Goal: Transaction & Acquisition: Purchase product/service

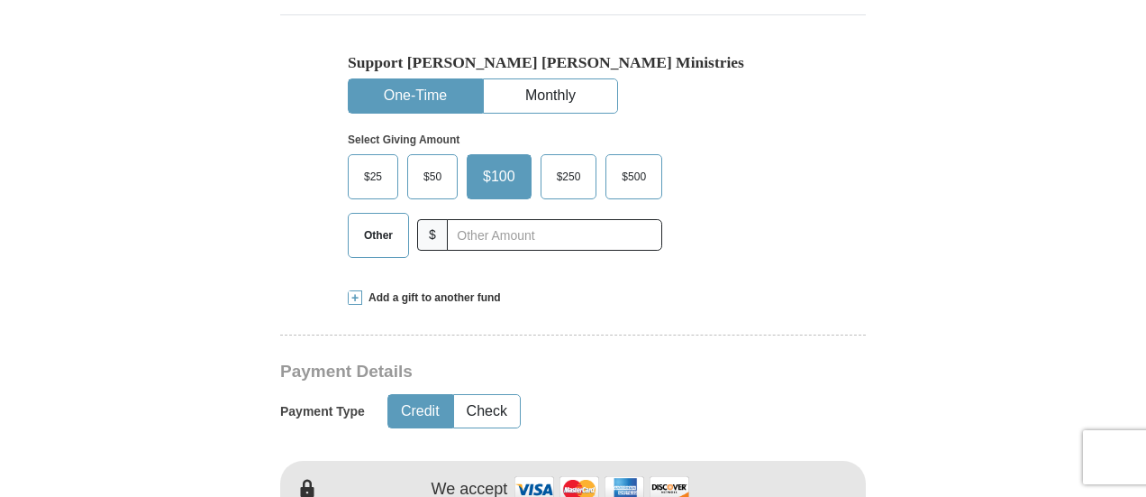
click at [624, 190] on span "$500" at bounding box center [634, 176] width 42 height 27
click at [0, 0] on input "$500" at bounding box center [0, 0] width 0 height 0
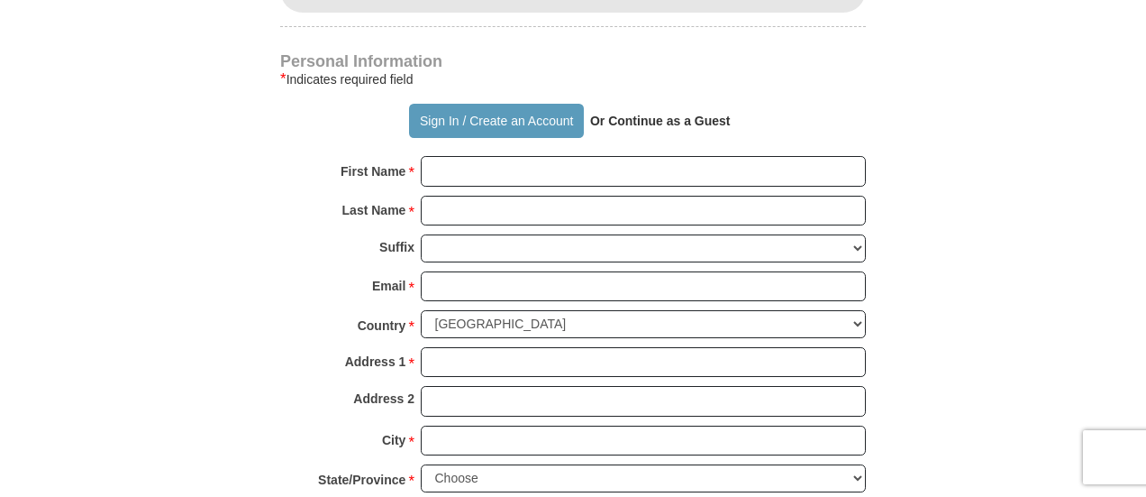
scroll to position [1293, 0]
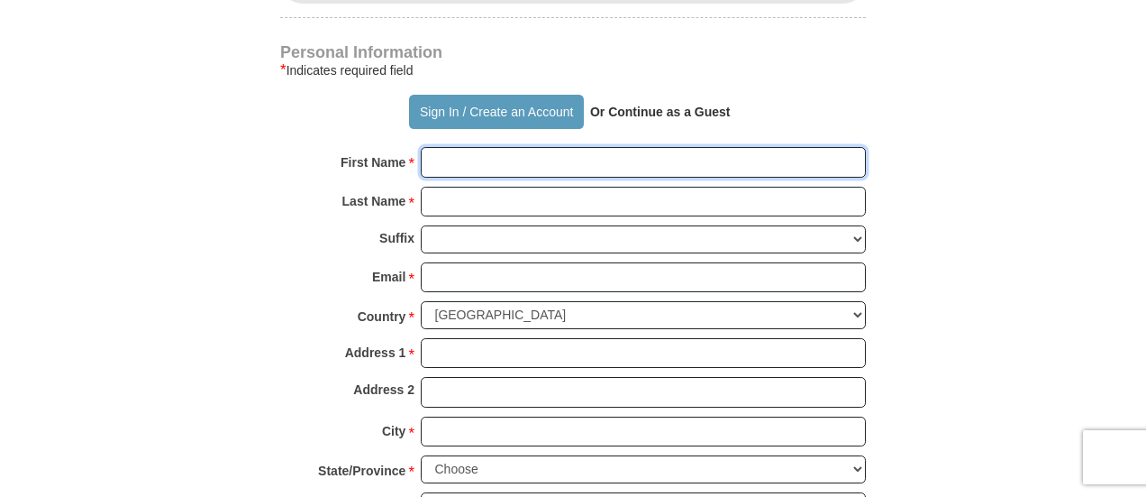
click at [588, 178] on input "First Name *" at bounding box center [643, 162] width 445 height 31
type input "[PERSON_NAME]"
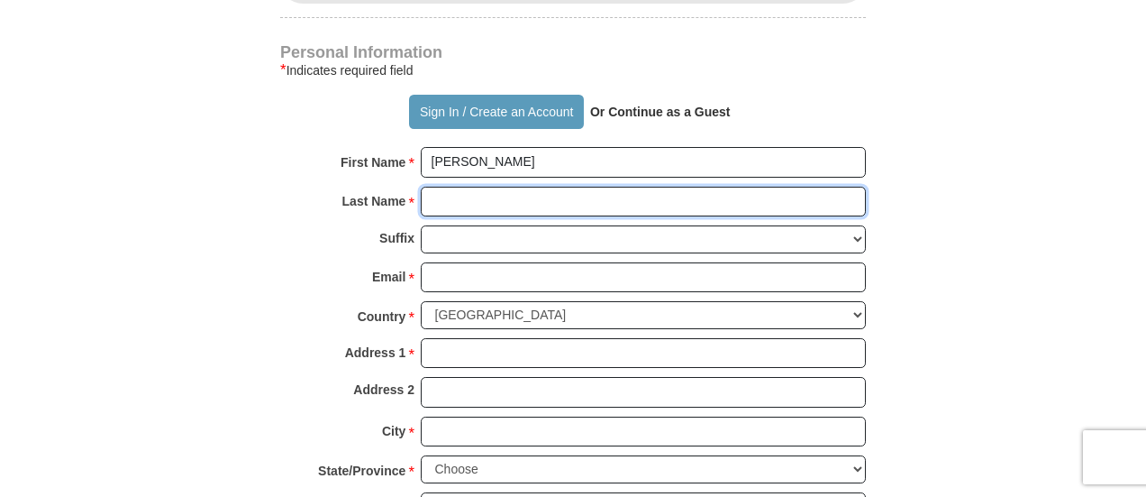
click at [526, 217] on input "Last Name *" at bounding box center [643, 202] width 445 height 31
type input "[PERSON_NAME]"
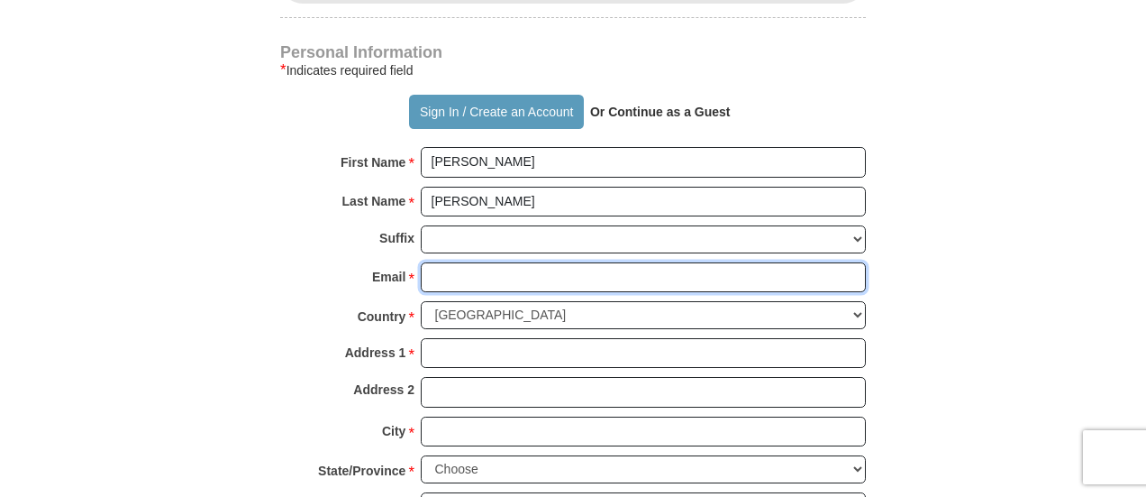
click at [480, 293] on input "Email *" at bounding box center [643, 277] width 445 height 31
type input "[EMAIL_ADDRESS][DOMAIN_NAME]"
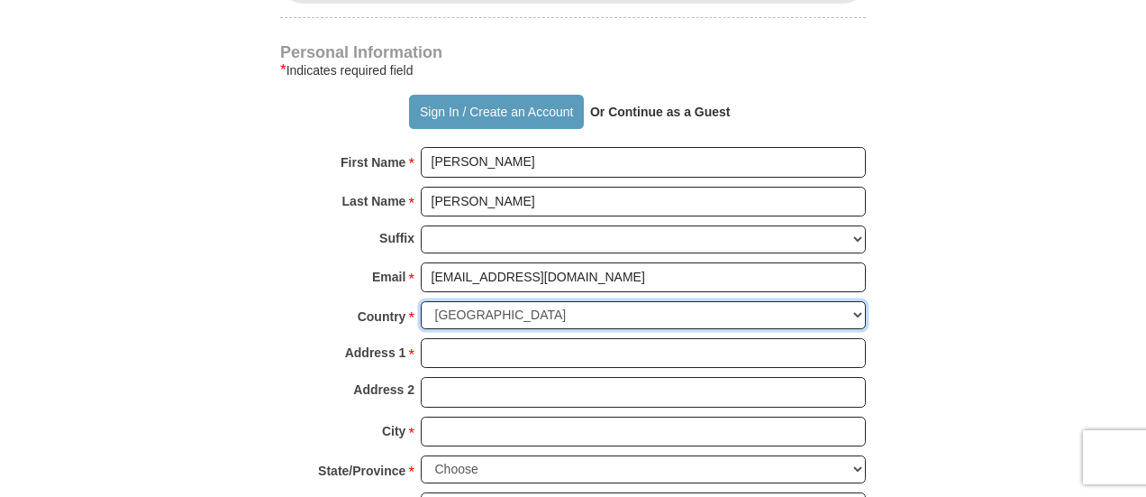
click at [857, 329] on select "[GEOGRAPHIC_DATA] [GEOGRAPHIC_DATA] [GEOGRAPHIC_DATA] [GEOGRAPHIC_DATA] [GEOGRA…" at bounding box center [643, 315] width 445 height 28
select select "AE"
click at [421, 321] on select "[GEOGRAPHIC_DATA] [GEOGRAPHIC_DATA] [GEOGRAPHIC_DATA] [GEOGRAPHIC_DATA] [GEOGRA…" at bounding box center [643, 315] width 445 height 28
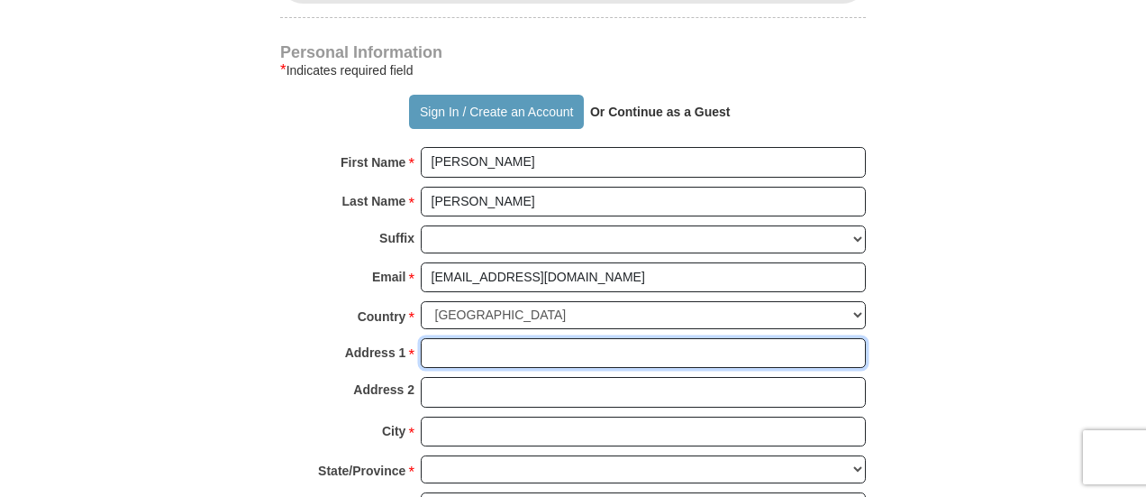
click at [533, 369] on input "Address 1 *" at bounding box center [643, 353] width 445 height 31
type input "PO 124075"
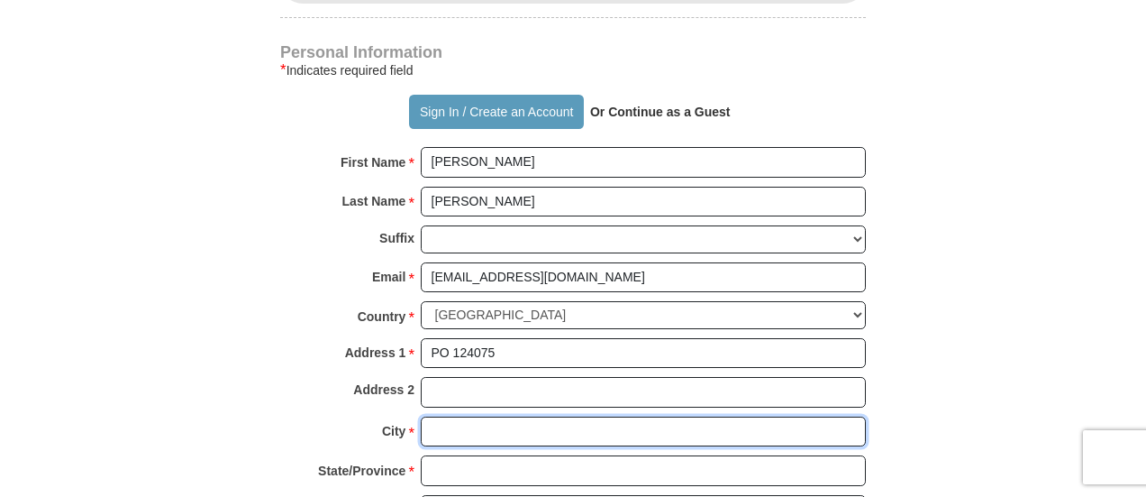
click at [512, 446] on input "City *" at bounding box center [643, 431] width 445 height 31
type input "[GEOGRAPHIC_DATA]"
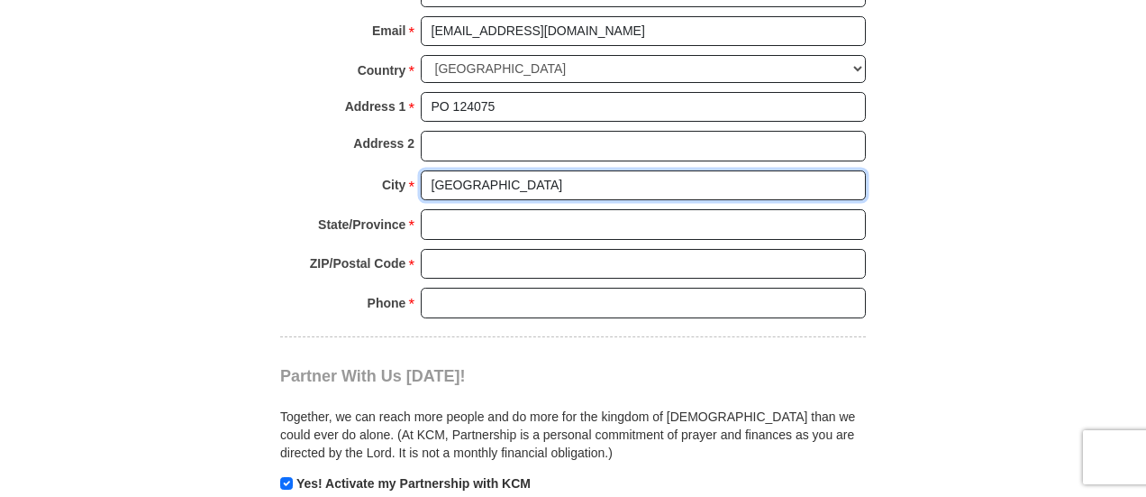
scroll to position [1551, 0]
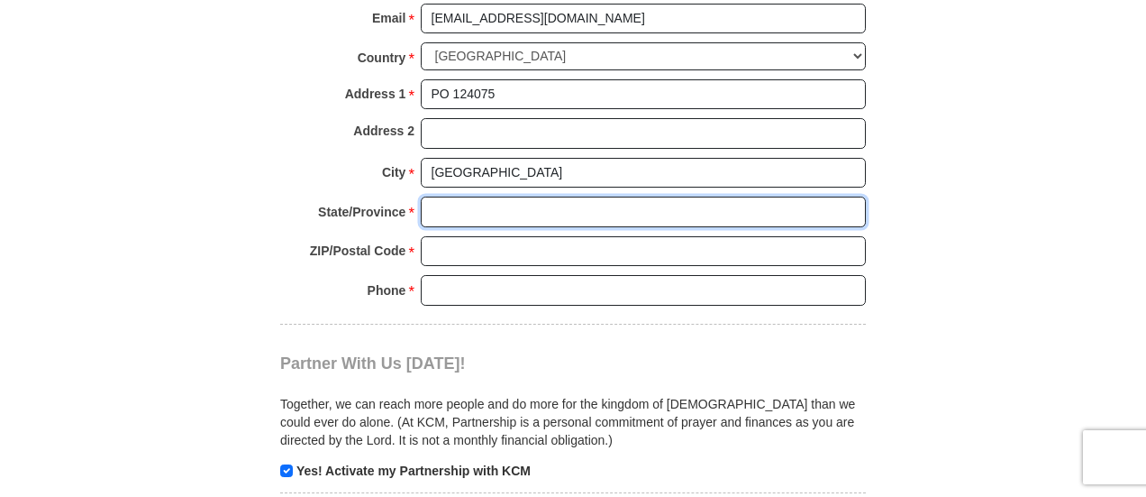
click at [494, 227] on input "State/Province *" at bounding box center [643, 211] width 445 height 31
type input "[GEOGRAPHIC_DATA]"
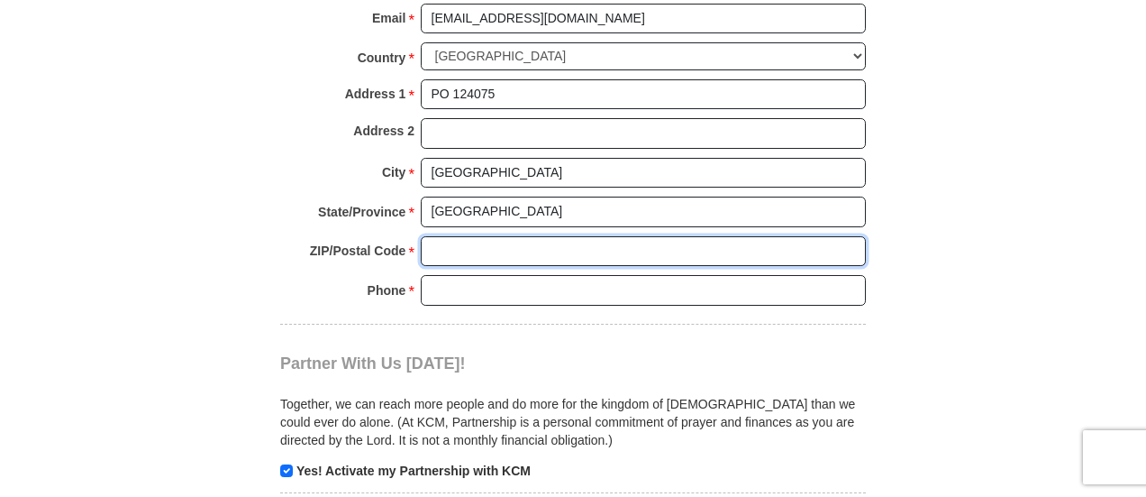
click at [471, 266] on input "ZIP/Postal Code *" at bounding box center [643, 251] width 445 height 31
type input "000000"
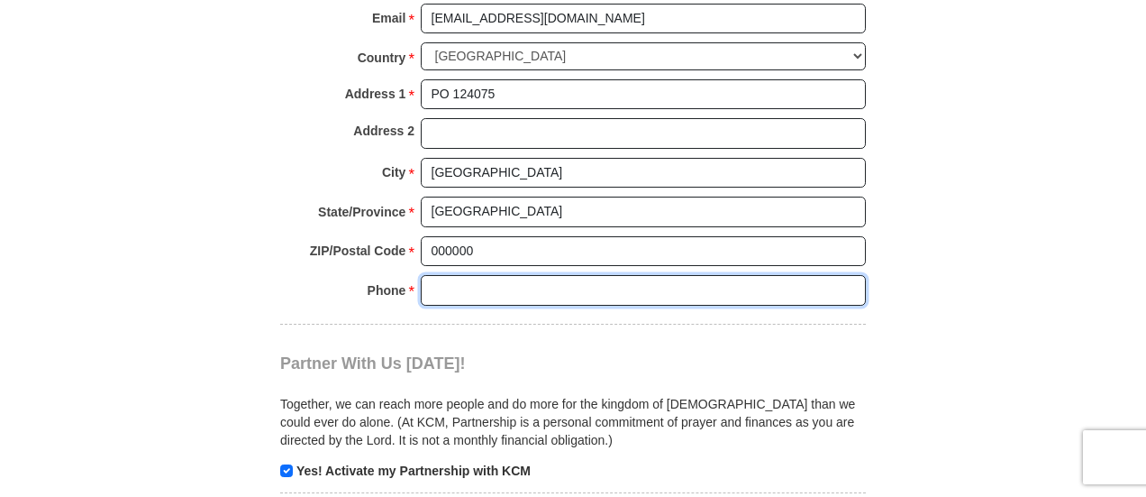
click at [504, 306] on input "Phone * *" at bounding box center [643, 290] width 445 height 31
type input "971502889385"
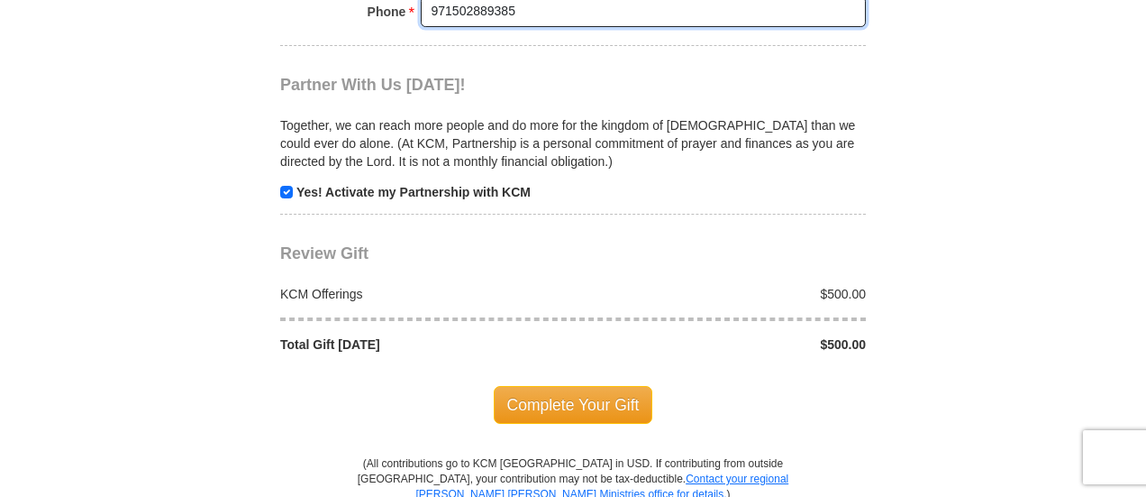
scroll to position [1834, 0]
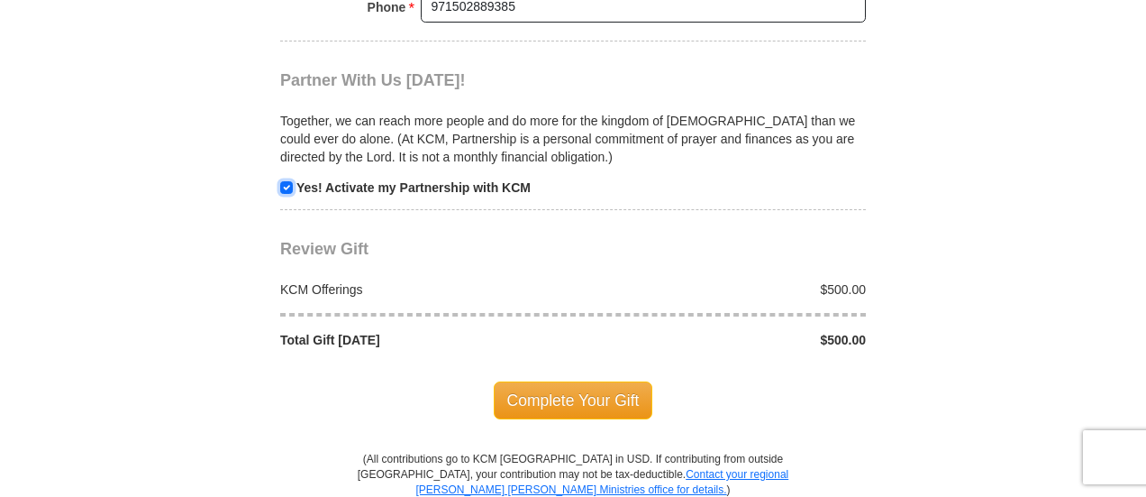
click at [288, 194] on input "checkbox" at bounding box center [286, 187] width 13 height 13
checkbox input "false"
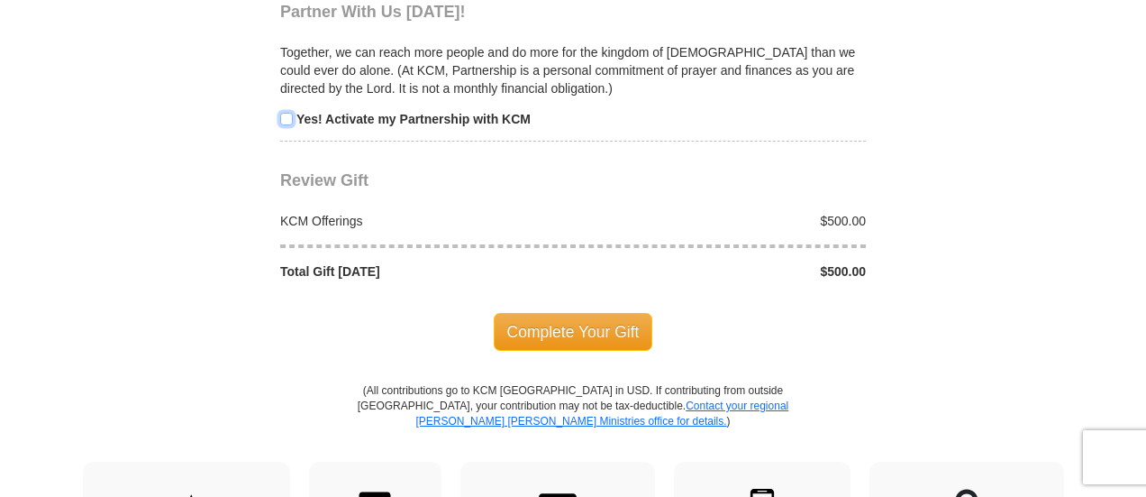
scroll to position [1882, 0]
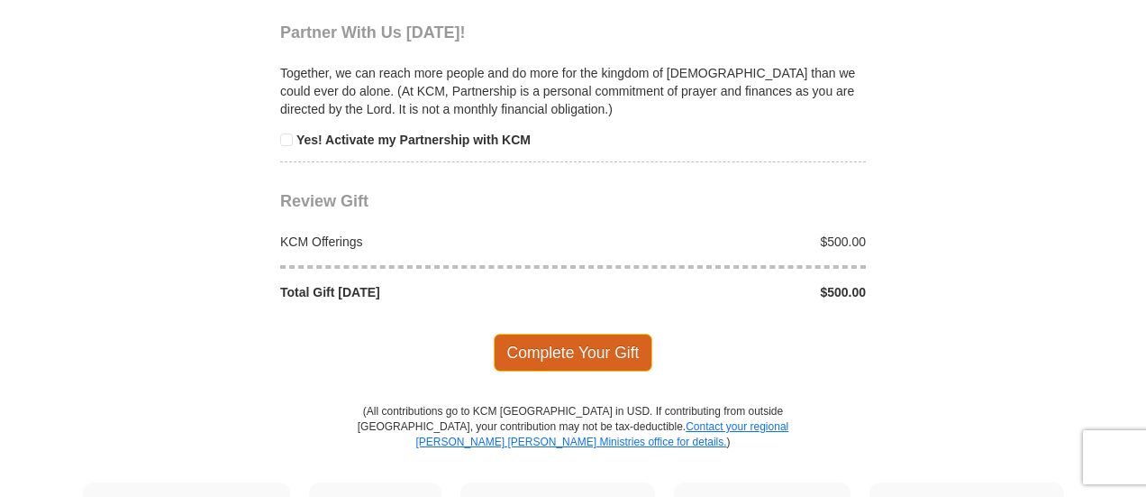
click at [597, 366] on span "Complete Your Gift" at bounding box center [574, 352] width 160 height 38
